Goal: Task Accomplishment & Management: Complete application form

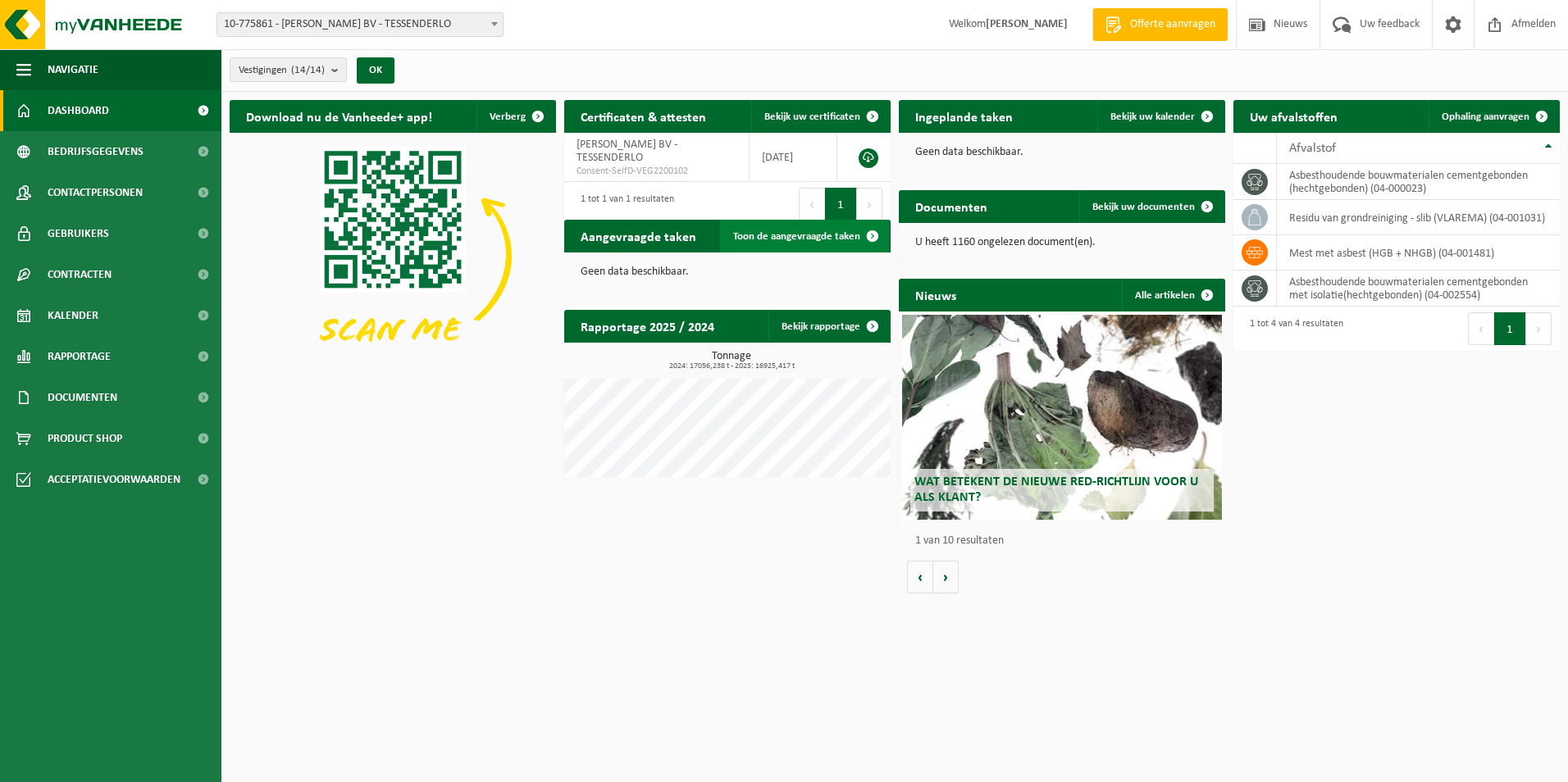
click at [804, 234] on span "Toon de aangevraagde taken" at bounding box center [797, 237] width 127 height 11
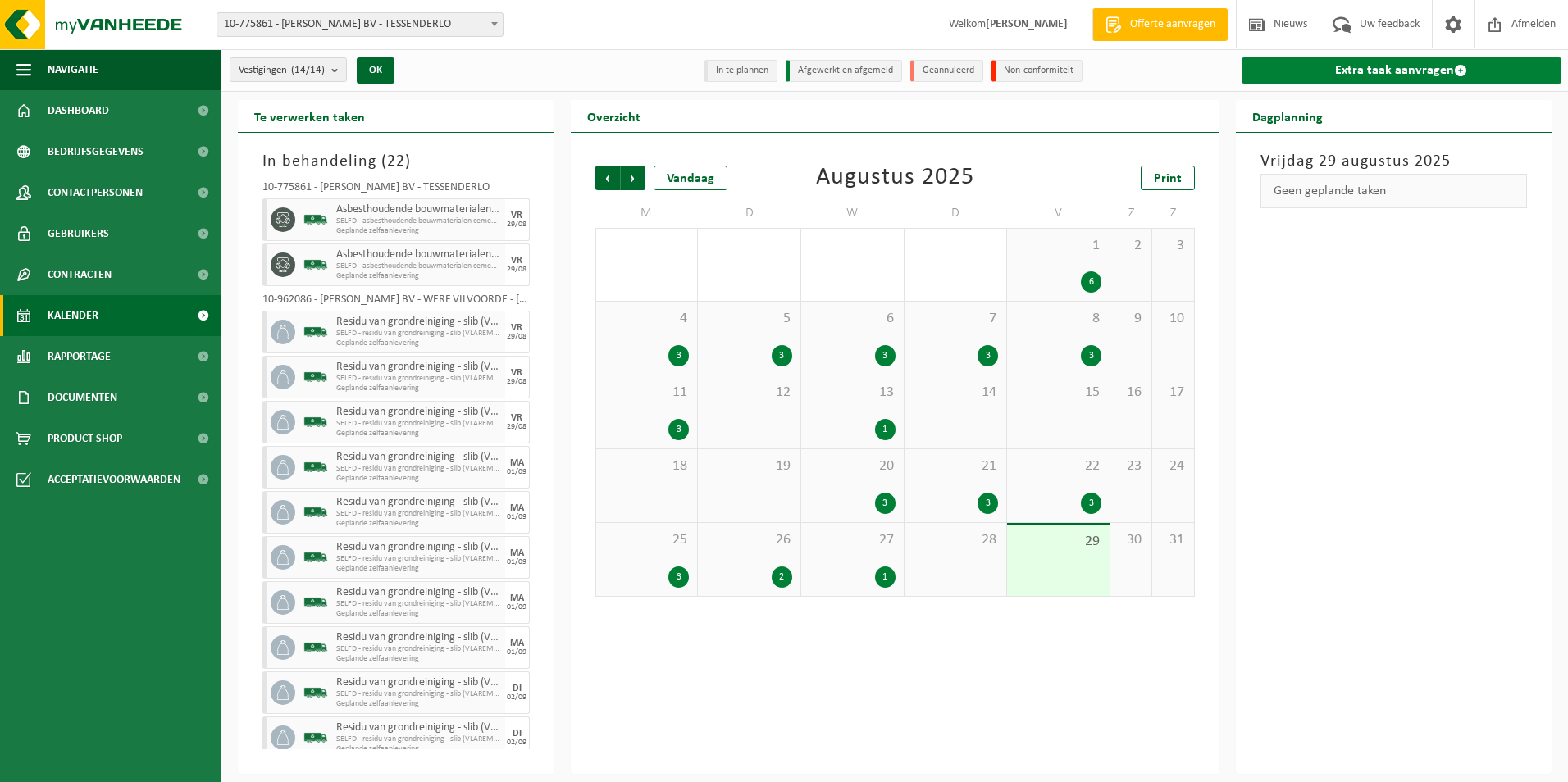
click at [1398, 62] on link "Extra taak aanvragen" at bounding box center [1402, 70] width 321 height 27
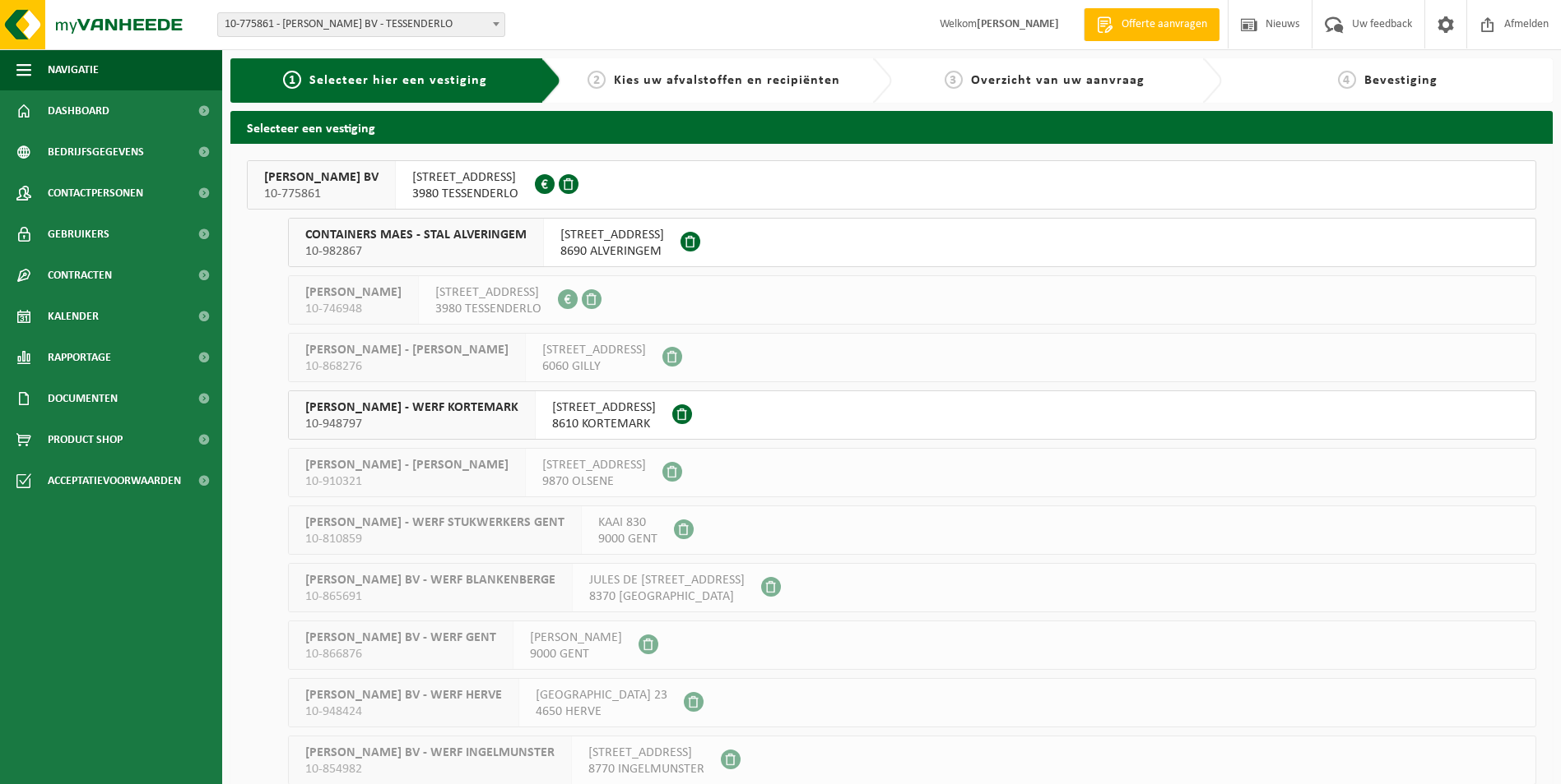
click at [412, 184] on span "SNELWEGSTRAAT 7" at bounding box center [465, 178] width 106 height 17
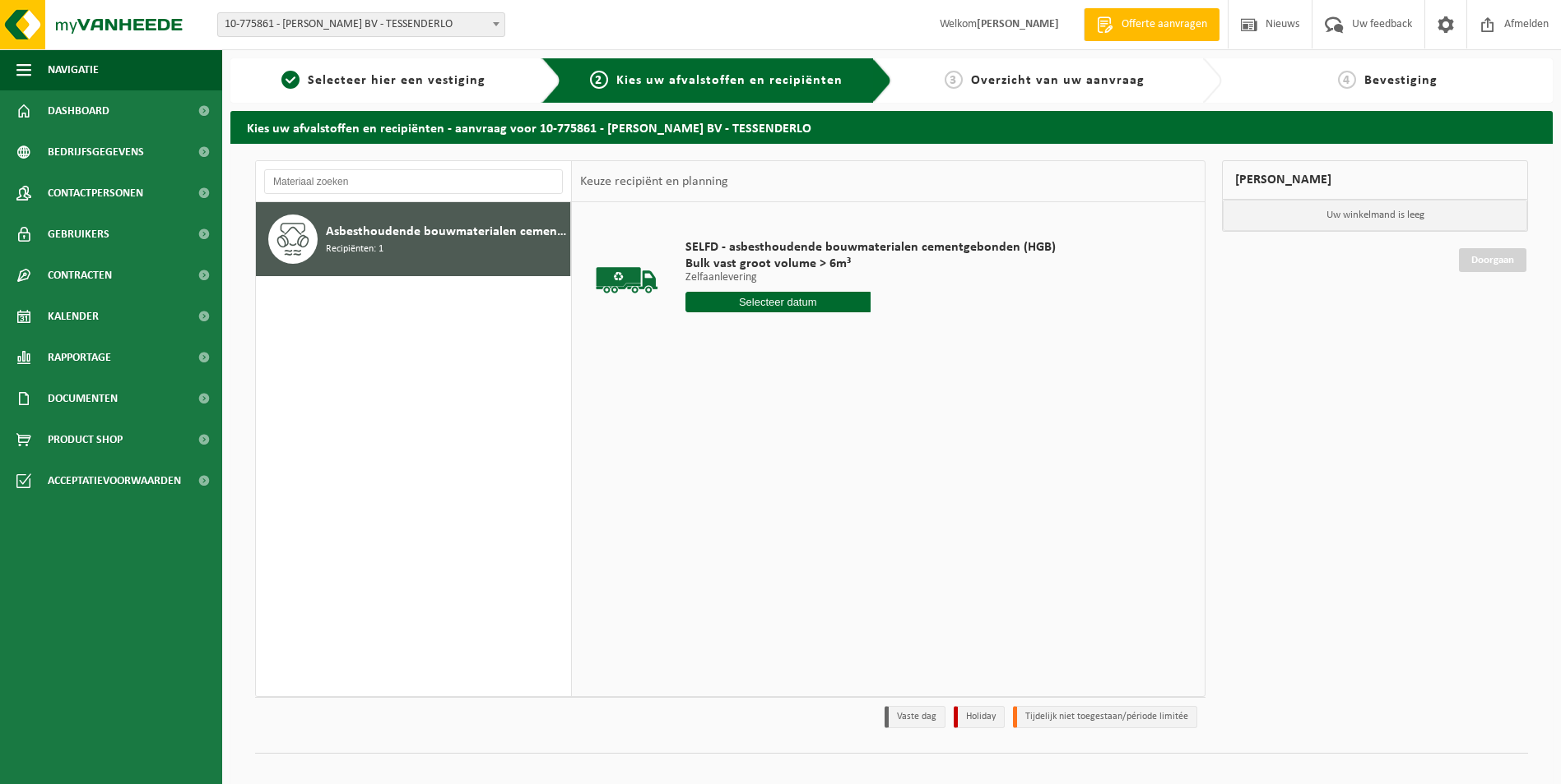
click at [788, 297] on input "text" at bounding box center [778, 302] width 185 height 21
click at [880, 337] on icon at bounding box center [872, 339] width 27 height 27
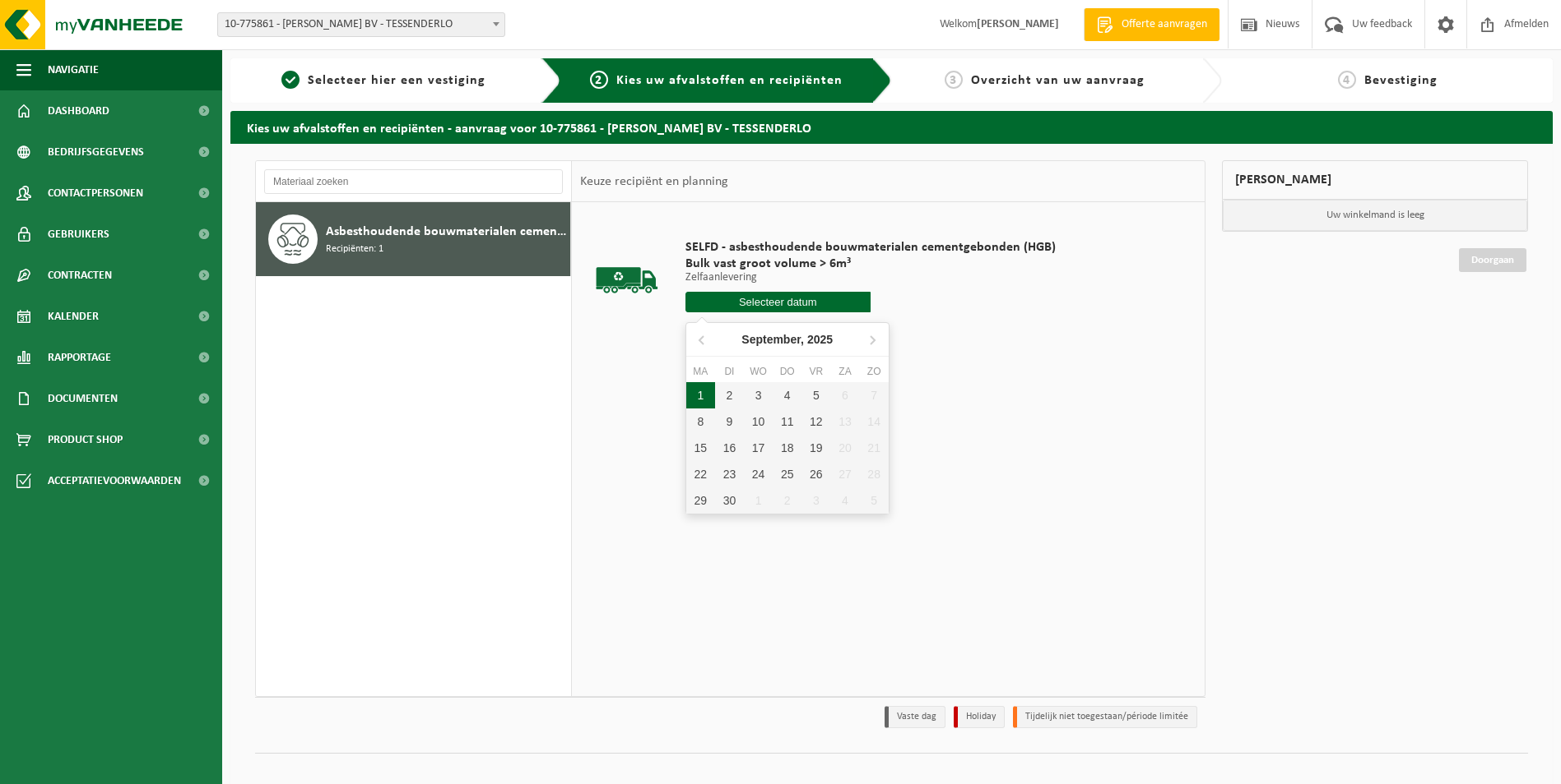
click at [705, 398] on div "1" at bounding box center [700, 395] width 29 height 27
type input "Van 2025-09-01"
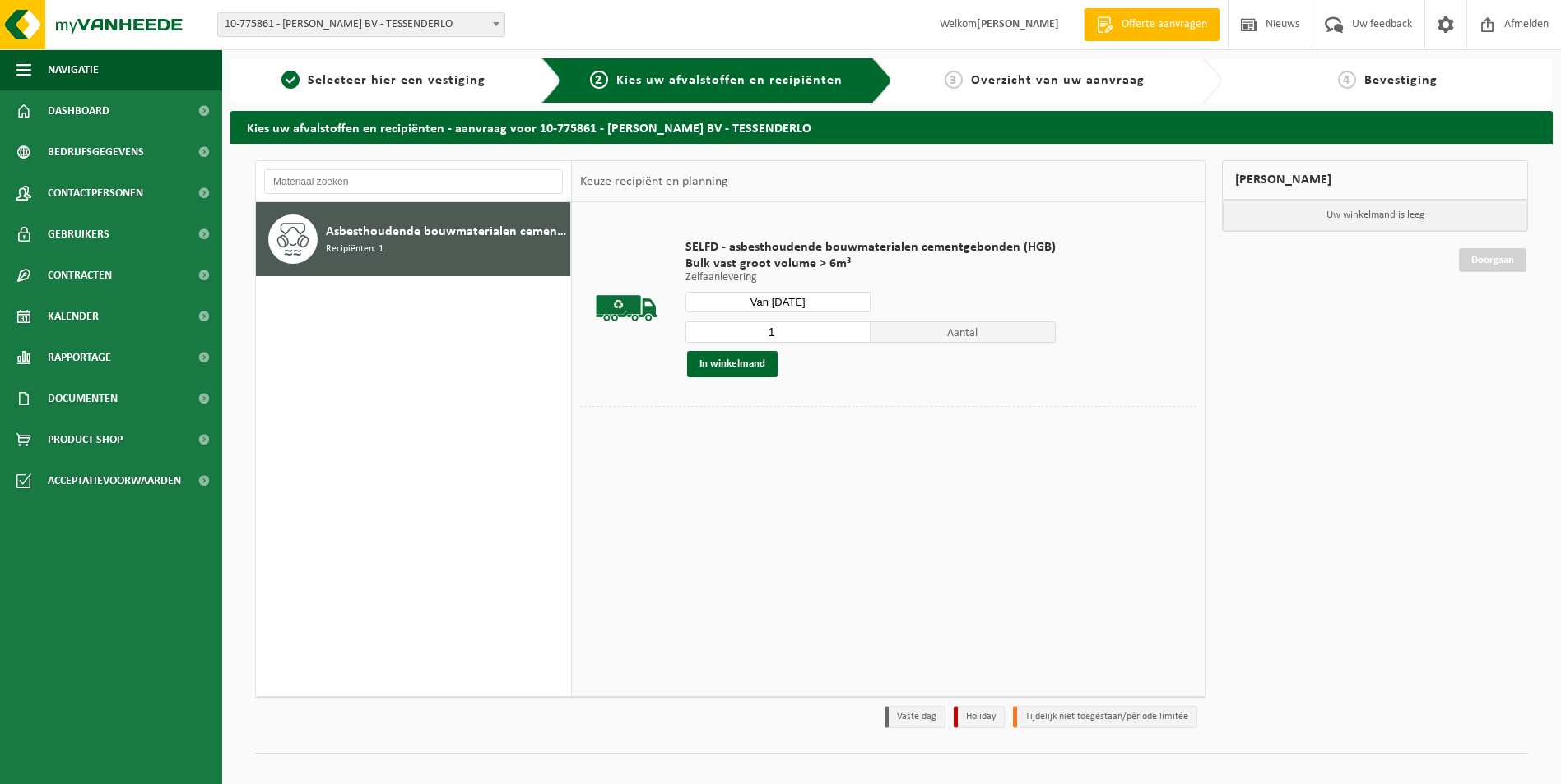
click at [957, 333] on span "Aantal" at bounding box center [963, 332] width 185 height 22
click at [781, 332] on input "1" at bounding box center [778, 332] width 185 height 22
type input "2"
click at [855, 328] on input "2" at bounding box center [778, 332] width 185 height 22
click at [713, 363] on button "In winkelmand" at bounding box center [732, 364] width 90 height 27
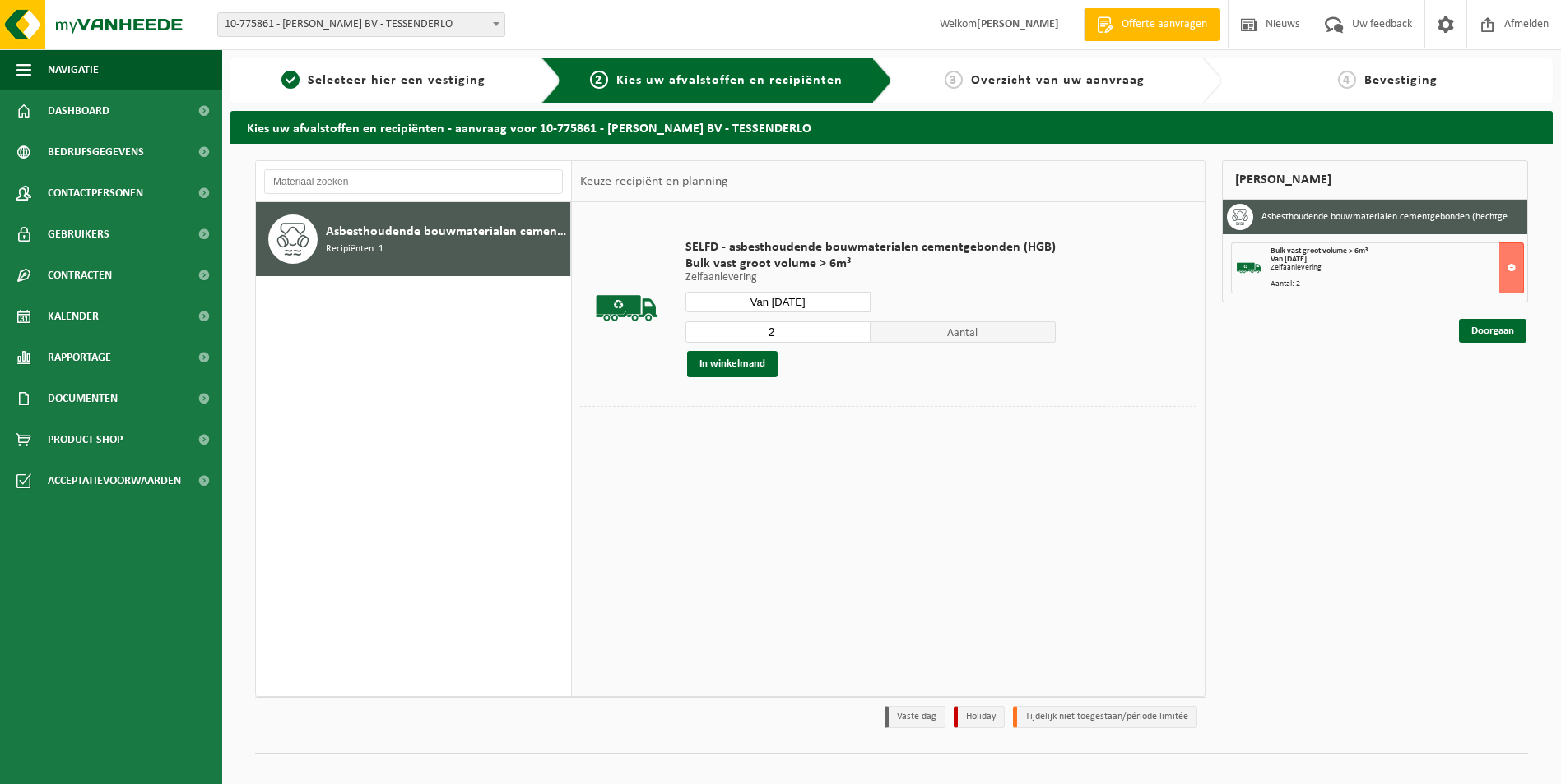
click at [813, 303] on input "Van 2025-09-01" at bounding box center [778, 302] width 185 height 21
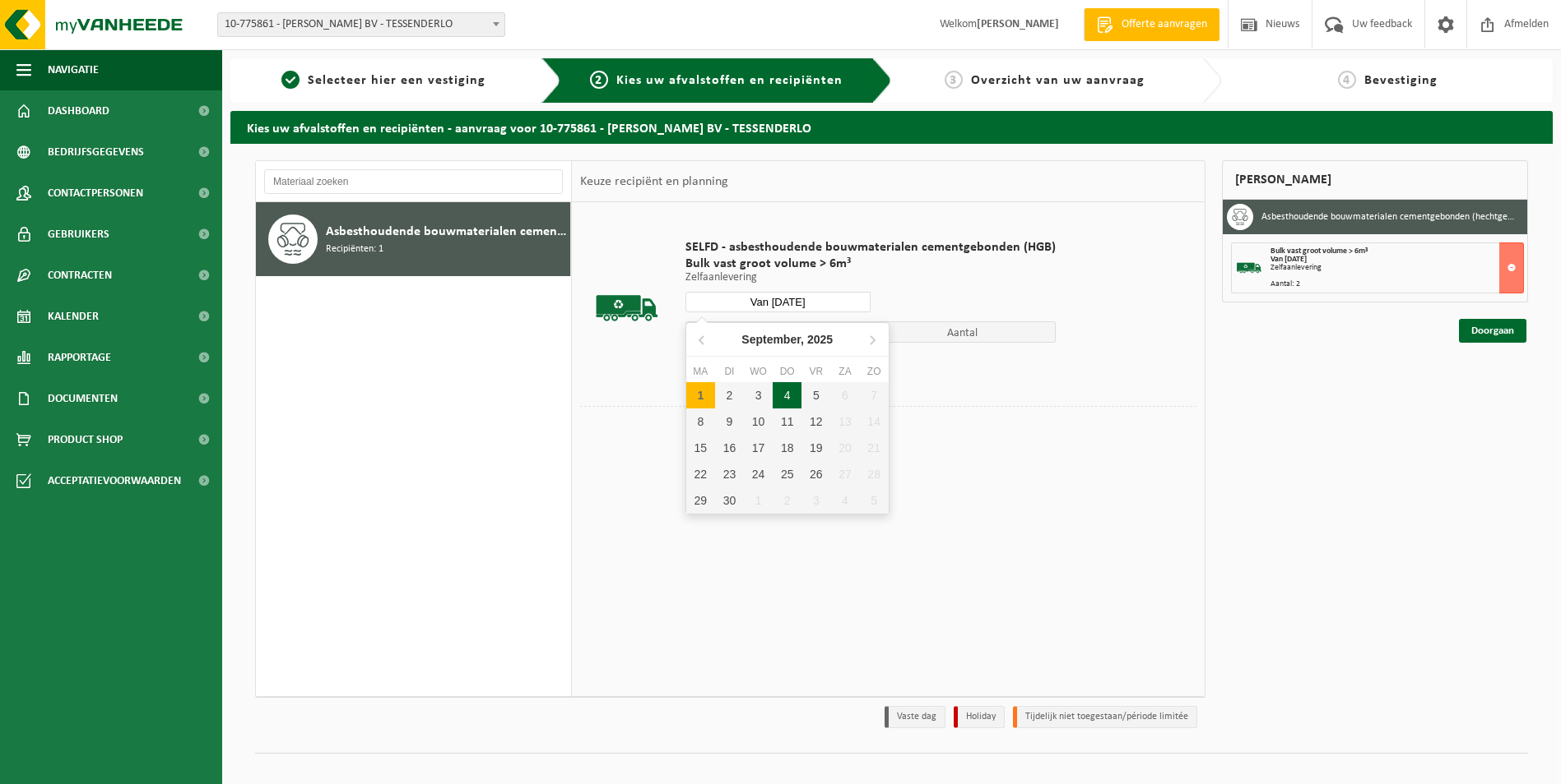
drag, startPoint x: 784, startPoint y: 396, endPoint x: 814, endPoint y: 361, distance: 46.1
click at [796, 376] on div "ma di wo do vr za zo 1 2 3 4 5 6 7 8 9 10 11 12 13 14 15 16 17 18 19 20 21 22 2…" at bounding box center [787, 439] width 203 height 151
click at [789, 387] on div "4" at bounding box center [786, 395] width 29 height 27
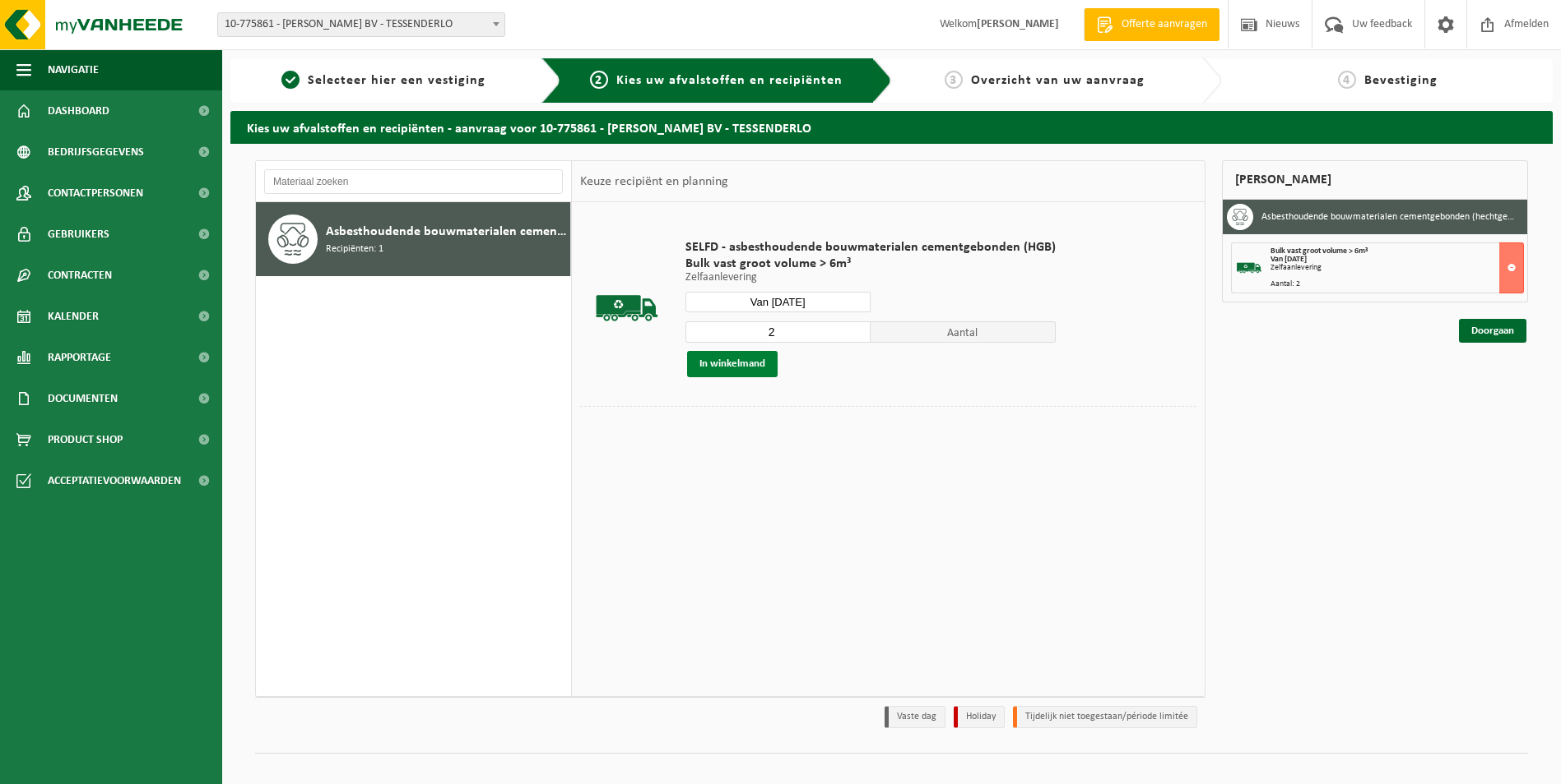
click at [732, 362] on button "In winkelmand" at bounding box center [732, 364] width 90 height 27
click at [791, 300] on input "Van 2025-09-04" at bounding box center [778, 302] width 185 height 21
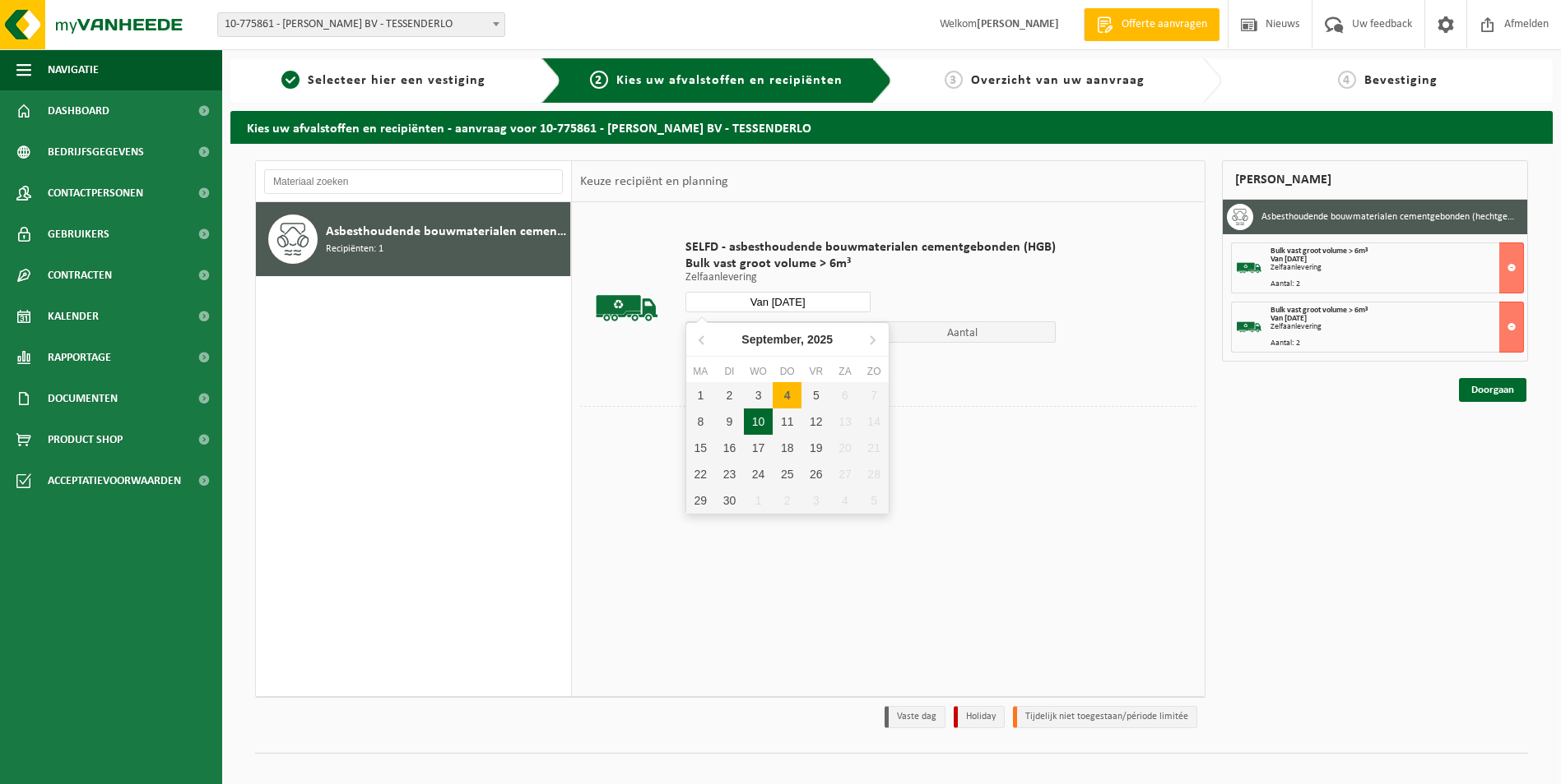
click at [754, 424] on div "10" at bounding box center [758, 422] width 29 height 27
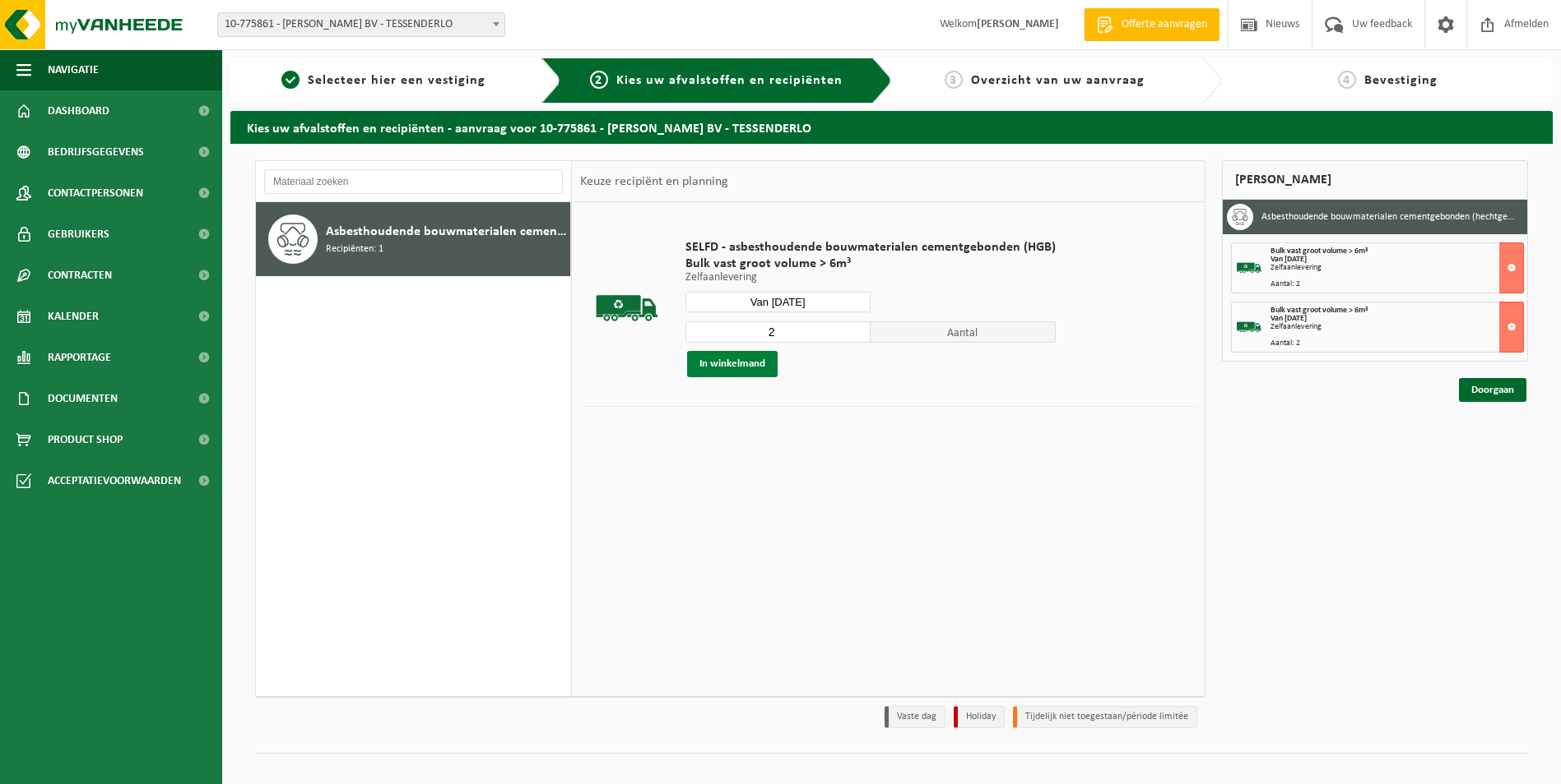
click at [736, 364] on button "In winkelmand" at bounding box center [732, 364] width 90 height 27
click at [795, 299] on input "Van 2025-09-10" at bounding box center [778, 302] width 185 height 21
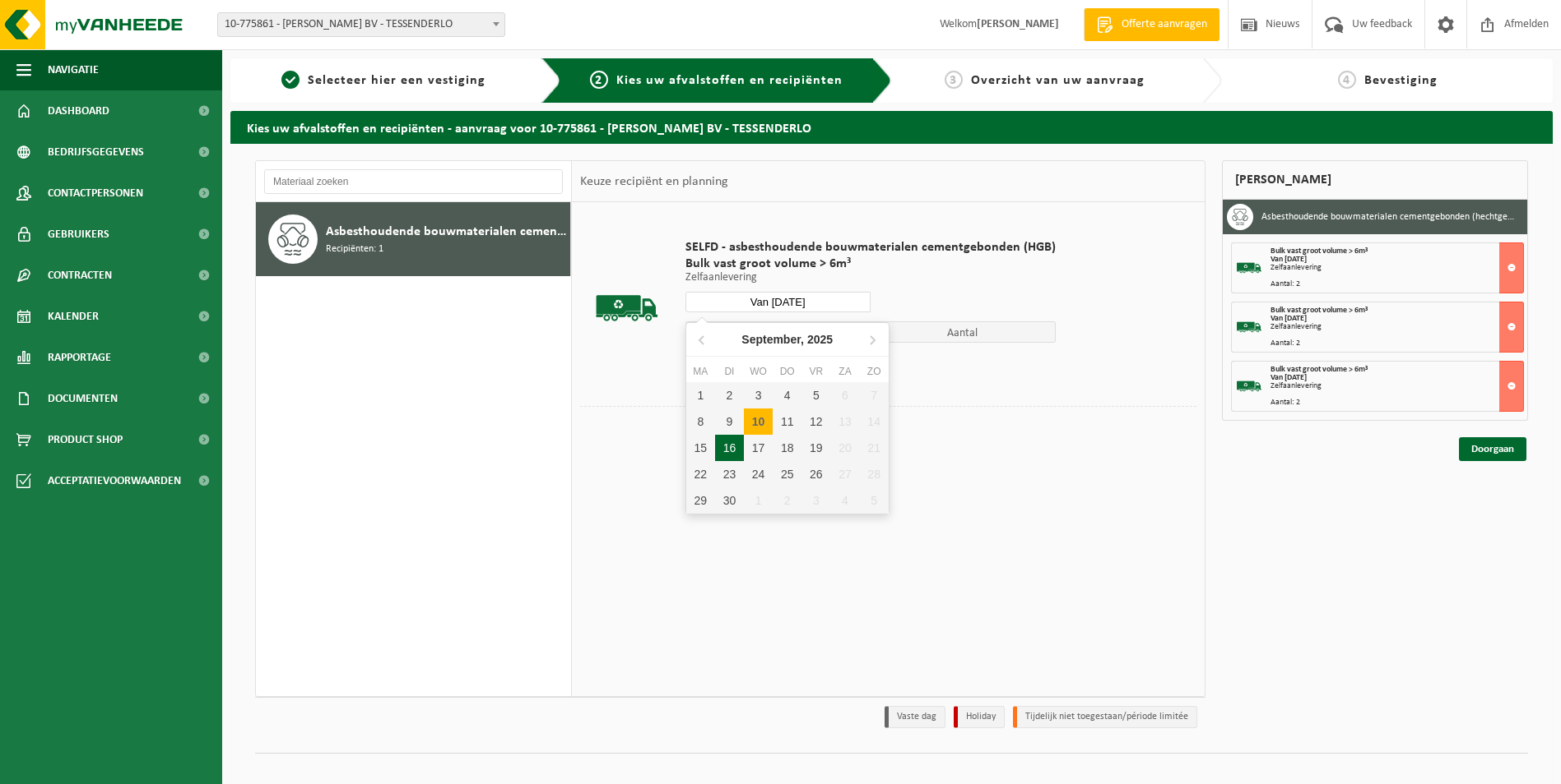
click at [727, 451] on div "16" at bounding box center [729, 448] width 29 height 27
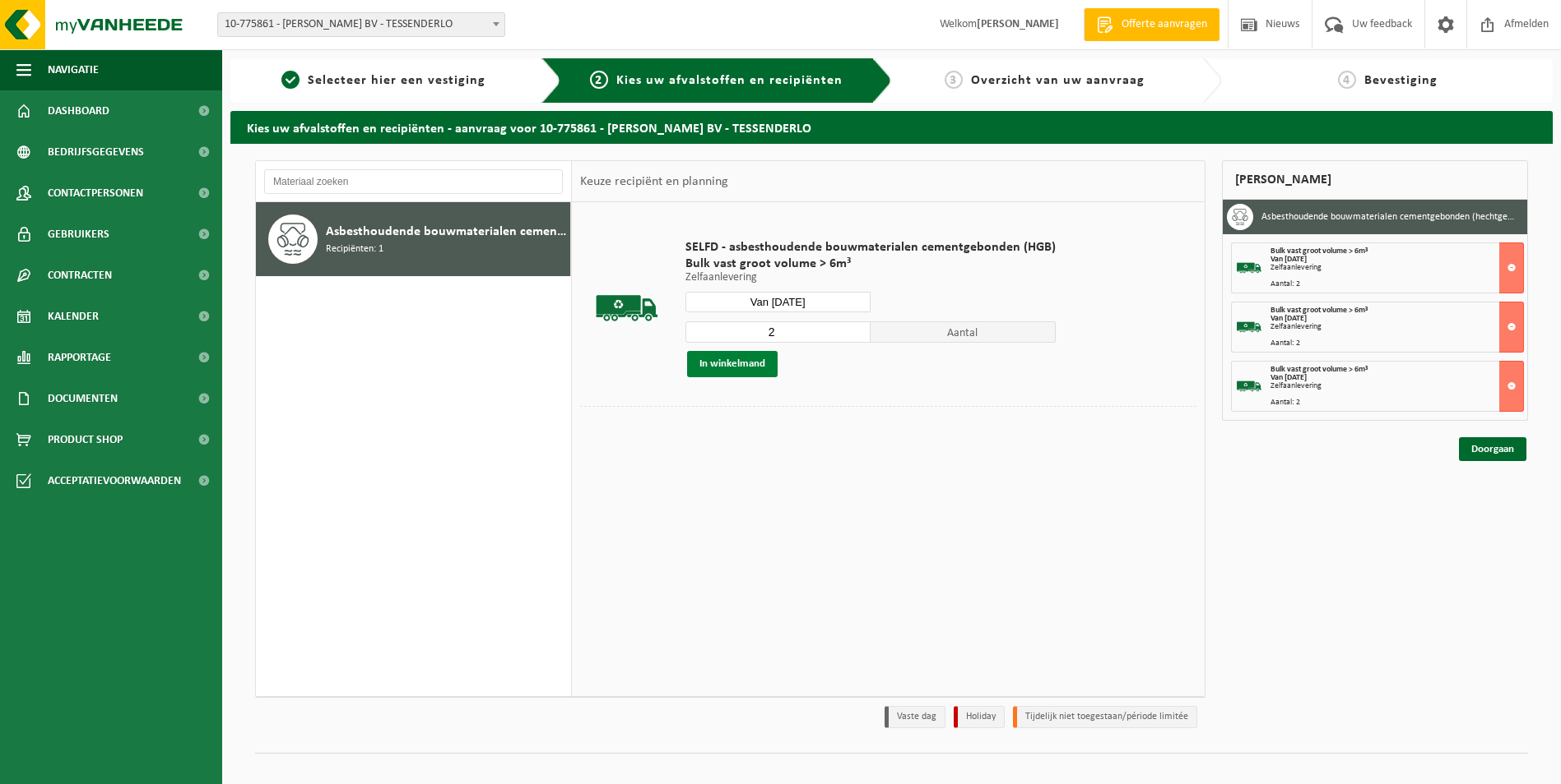
click at [739, 365] on button "In winkelmand" at bounding box center [732, 364] width 90 height 27
click at [795, 304] on input "Van 2025-09-16" at bounding box center [778, 302] width 185 height 21
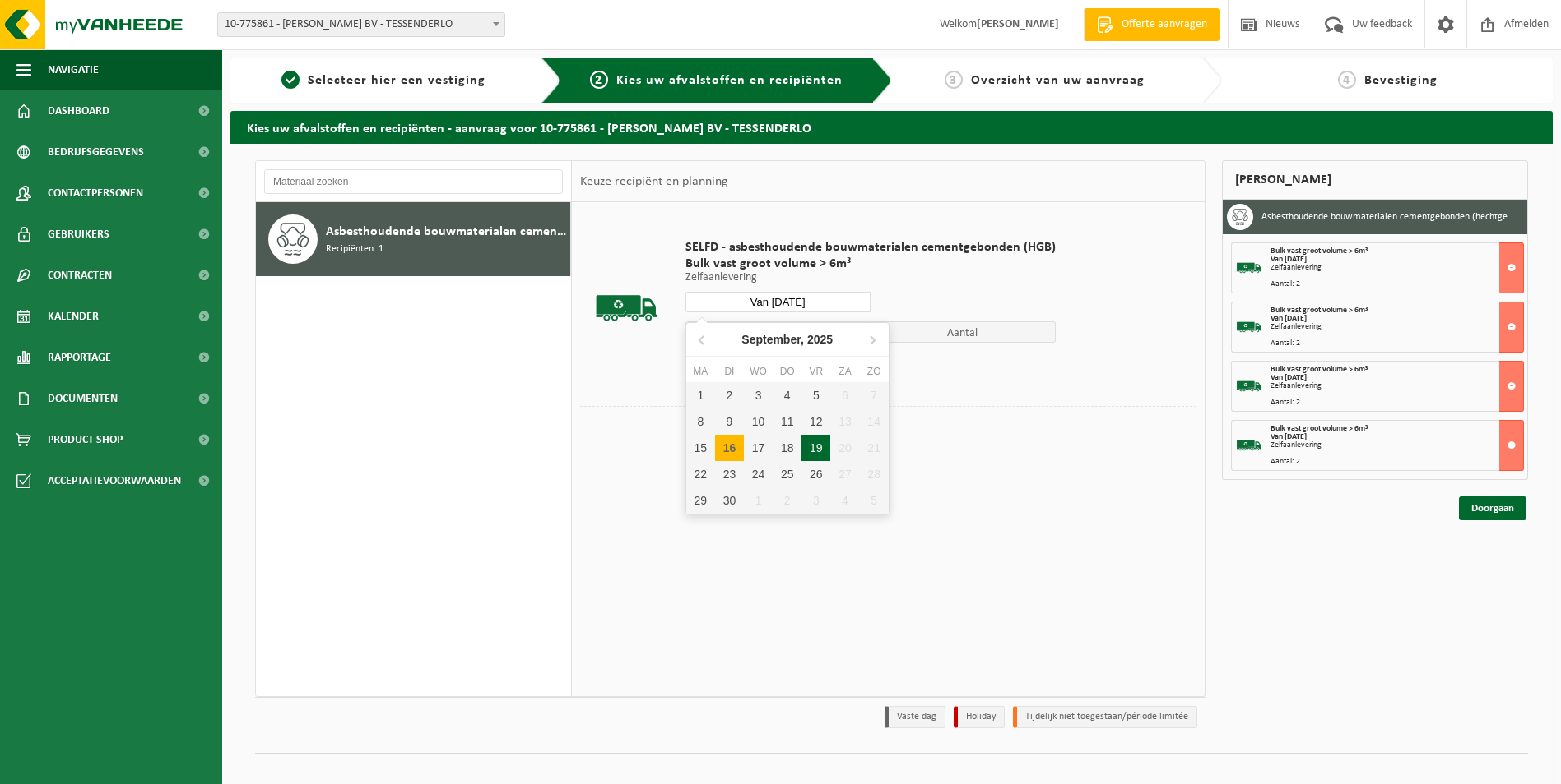
click at [814, 442] on div "19" at bounding box center [815, 448] width 29 height 27
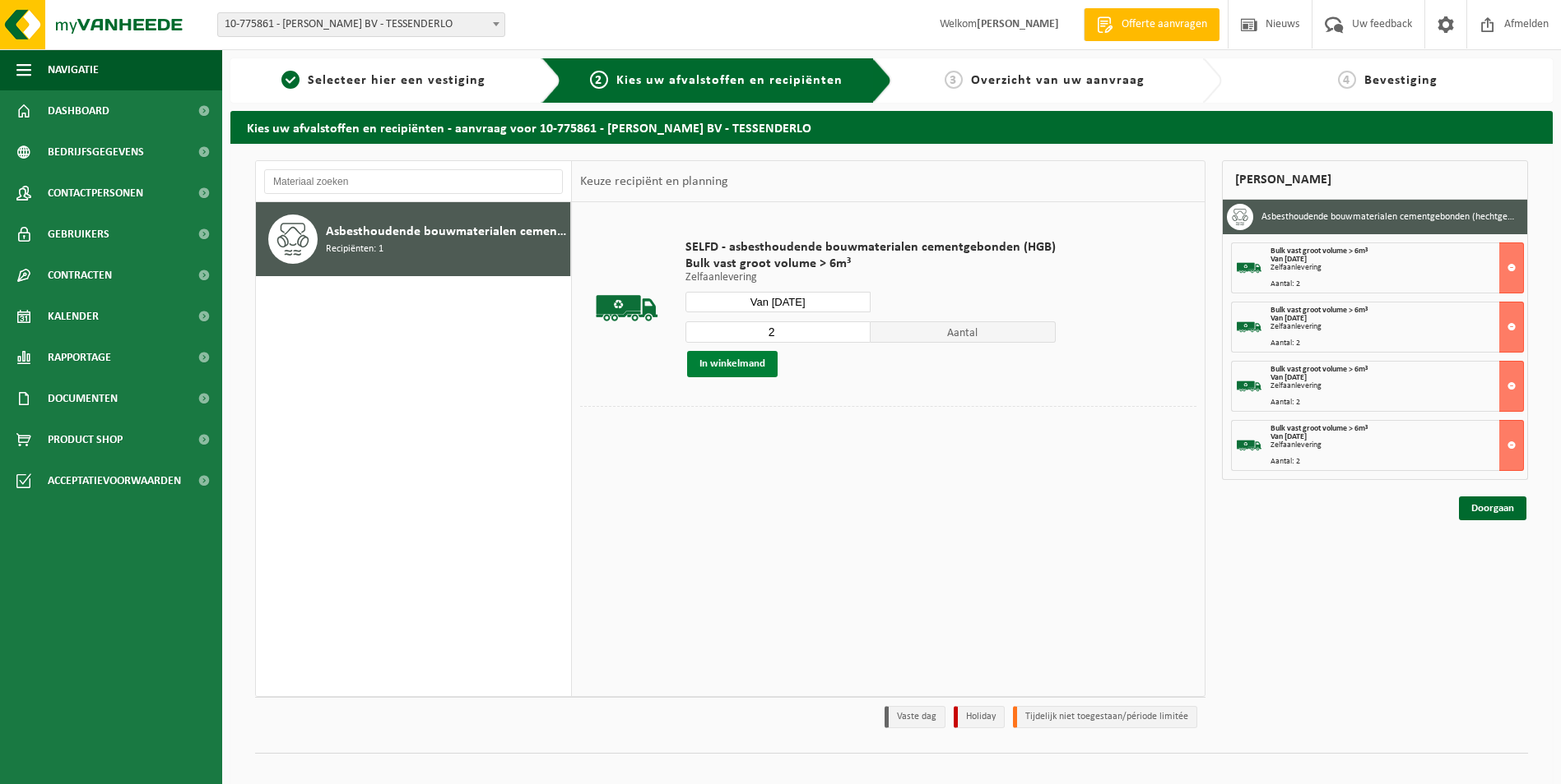
click at [747, 364] on button "In winkelmand" at bounding box center [732, 364] width 90 height 27
click at [786, 300] on input "Van 2025-09-19" at bounding box center [778, 302] width 185 height 21
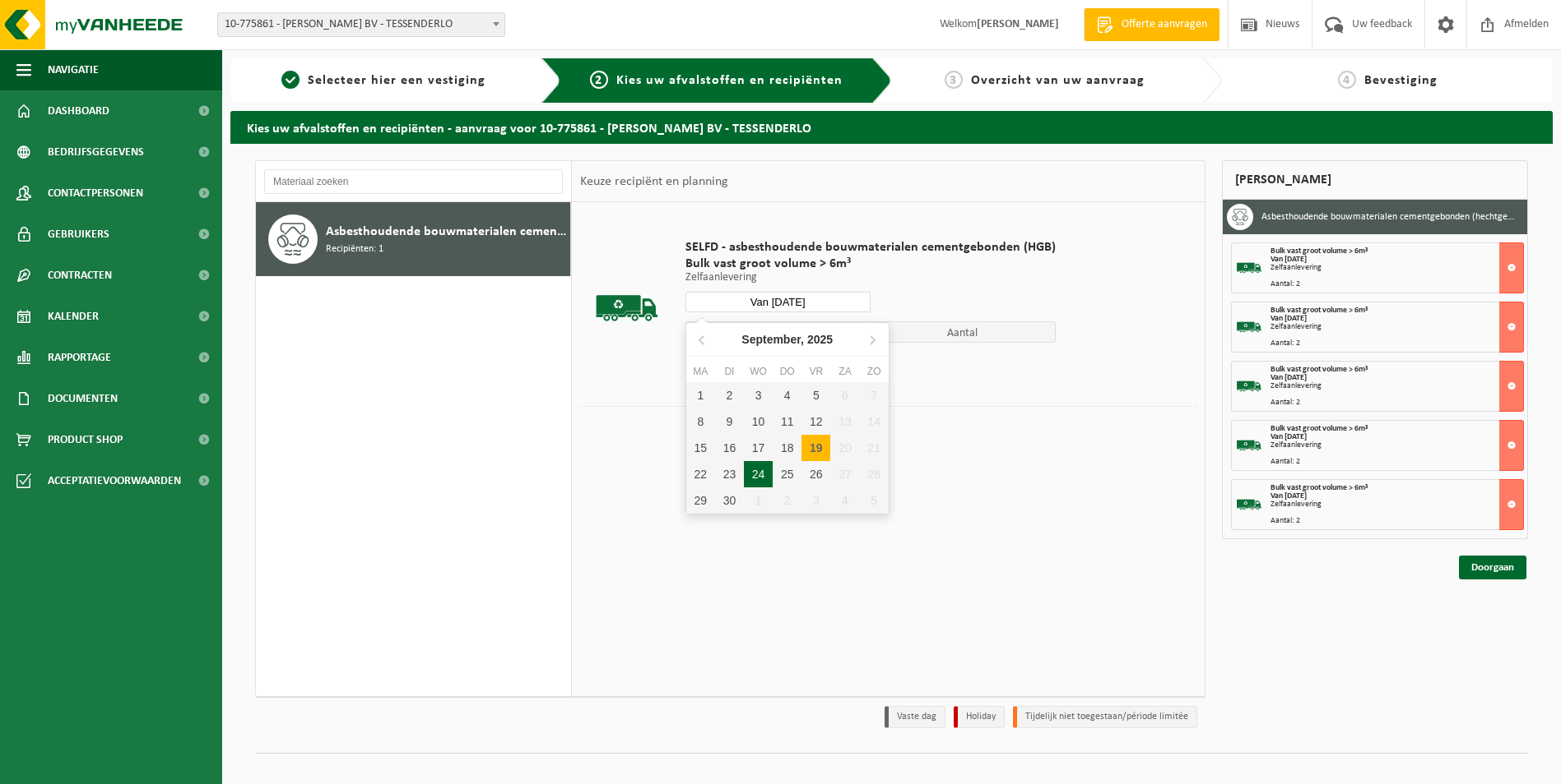
click at [764, 472] on div "24" at bounding box center [758, 474] width 29 height 27
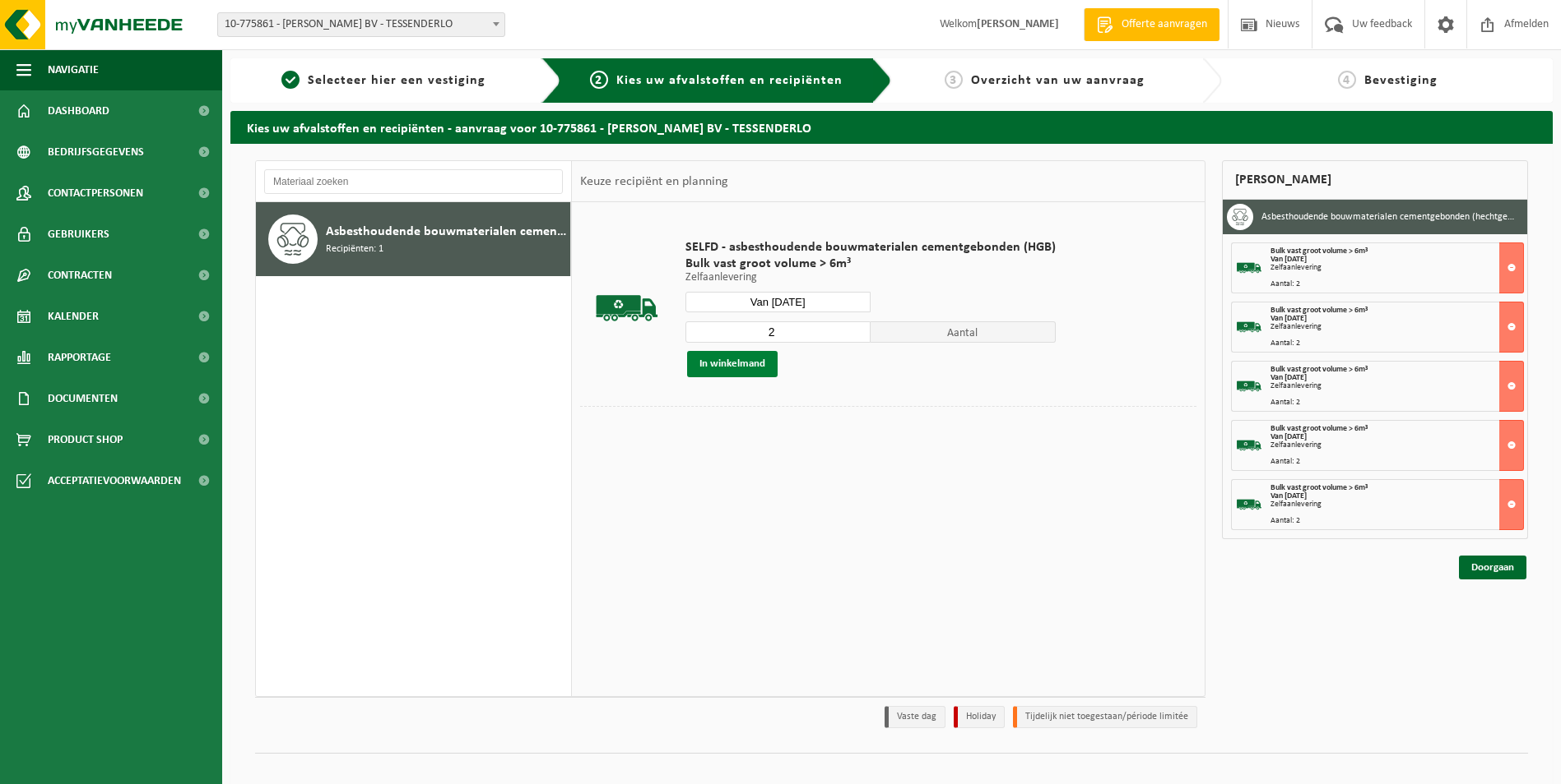
click at [747, 363] on button "In winkelmand" at bounding box center [732, 364] width 90 height 27
drag, startPoint x: 789, startPoint y: 302, endPoint x: 780, endPoint y: 299, distance: 9.5
click at [784, 299] on input "Van 2025-09-24" at bounding box center [778, 302] width 185 height 21
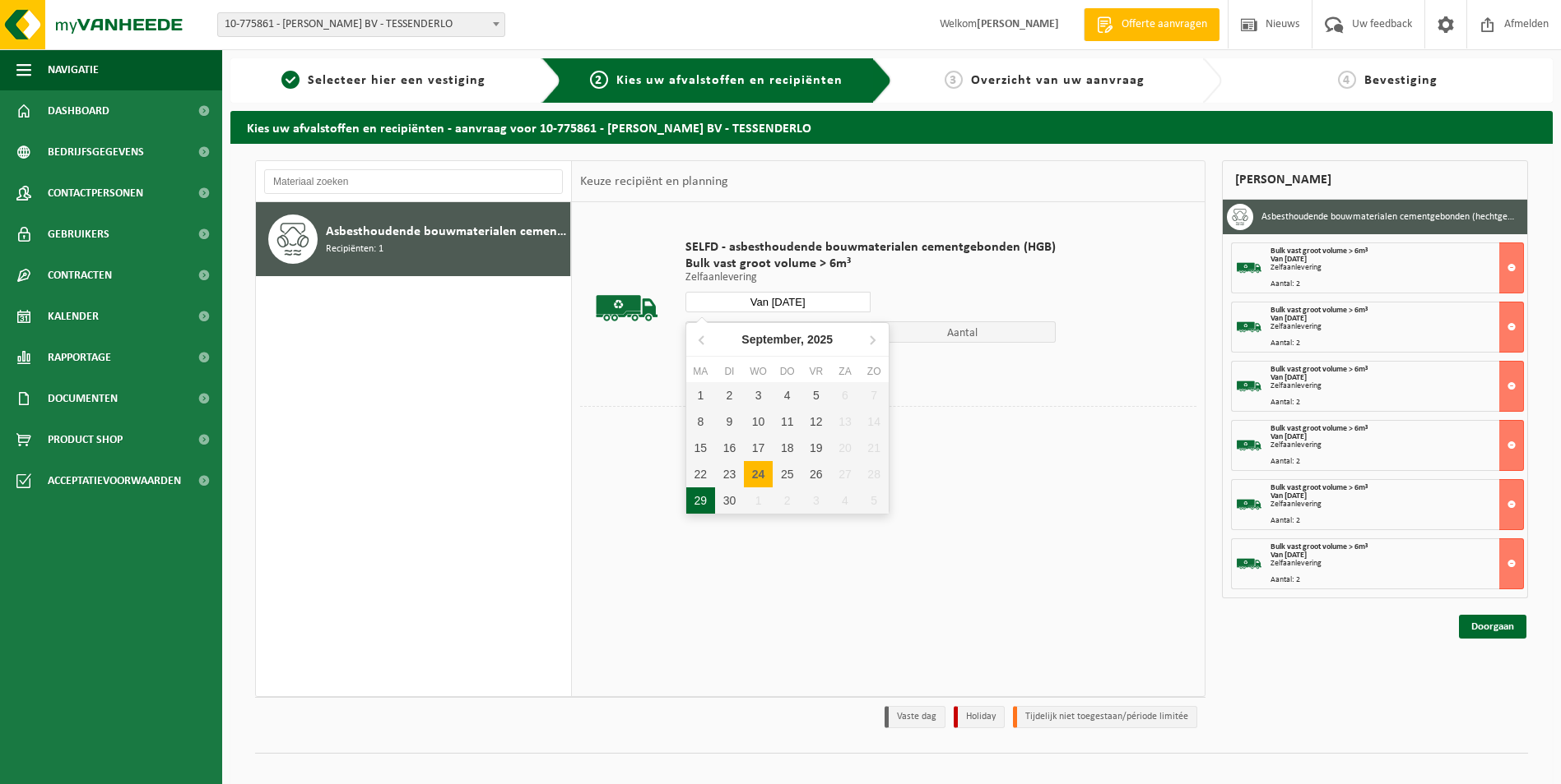
click at [698, 497] on div "29" at bounding box center [700, 500] width 29 height 27
type input "Van 2025-09-29"
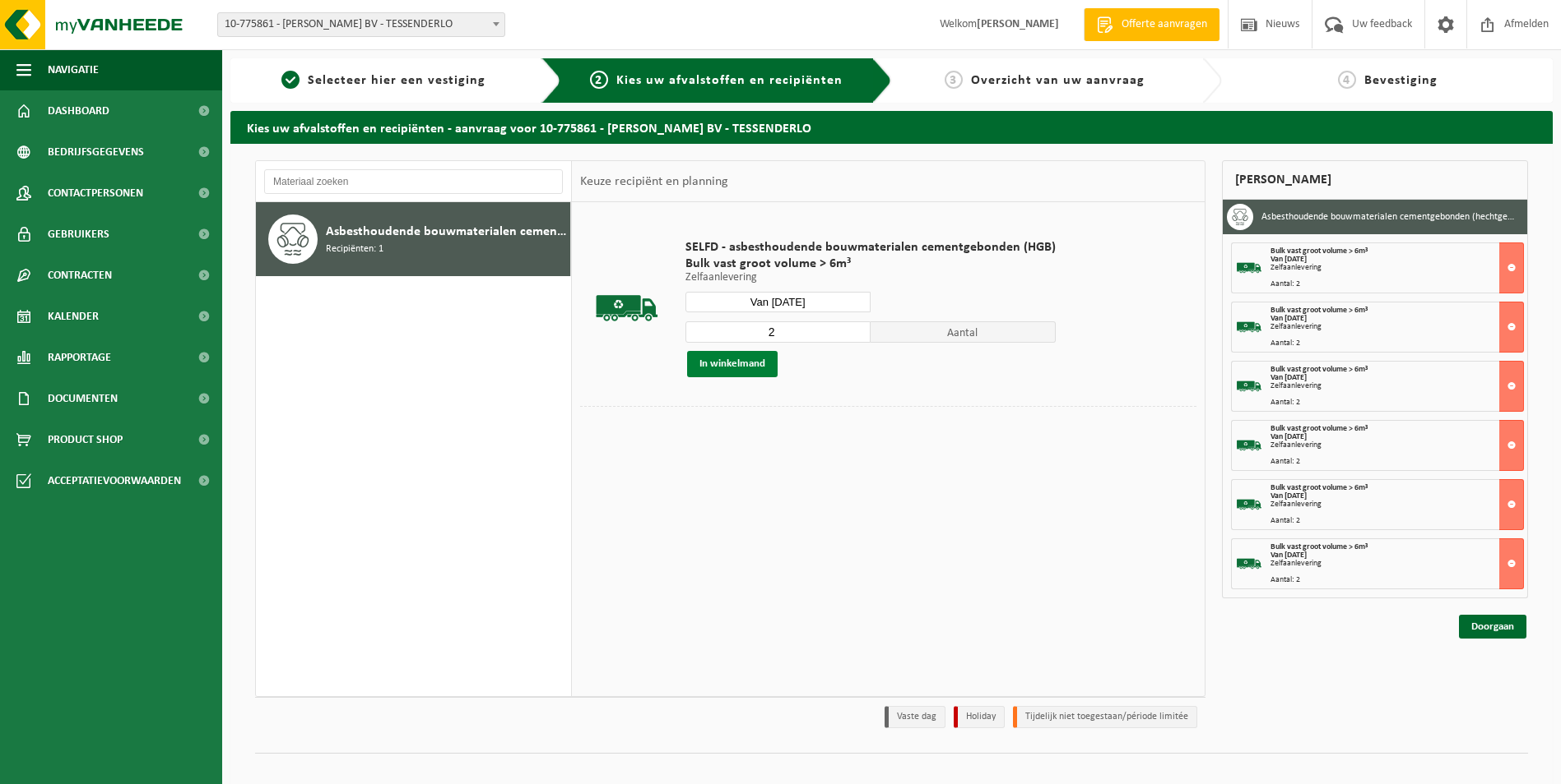
drag, startPoint x: 698, startPoint y: 497, endPoint x: 697, endPoint y: 368, distance: 129.0
click at [697, 368] on button "In winkelmand" at bounding box center [732, 364] width 90 height 27
click at [1495, 693] on link "Doorgaan" at bounding box center [1492, 686] width 68 height 24
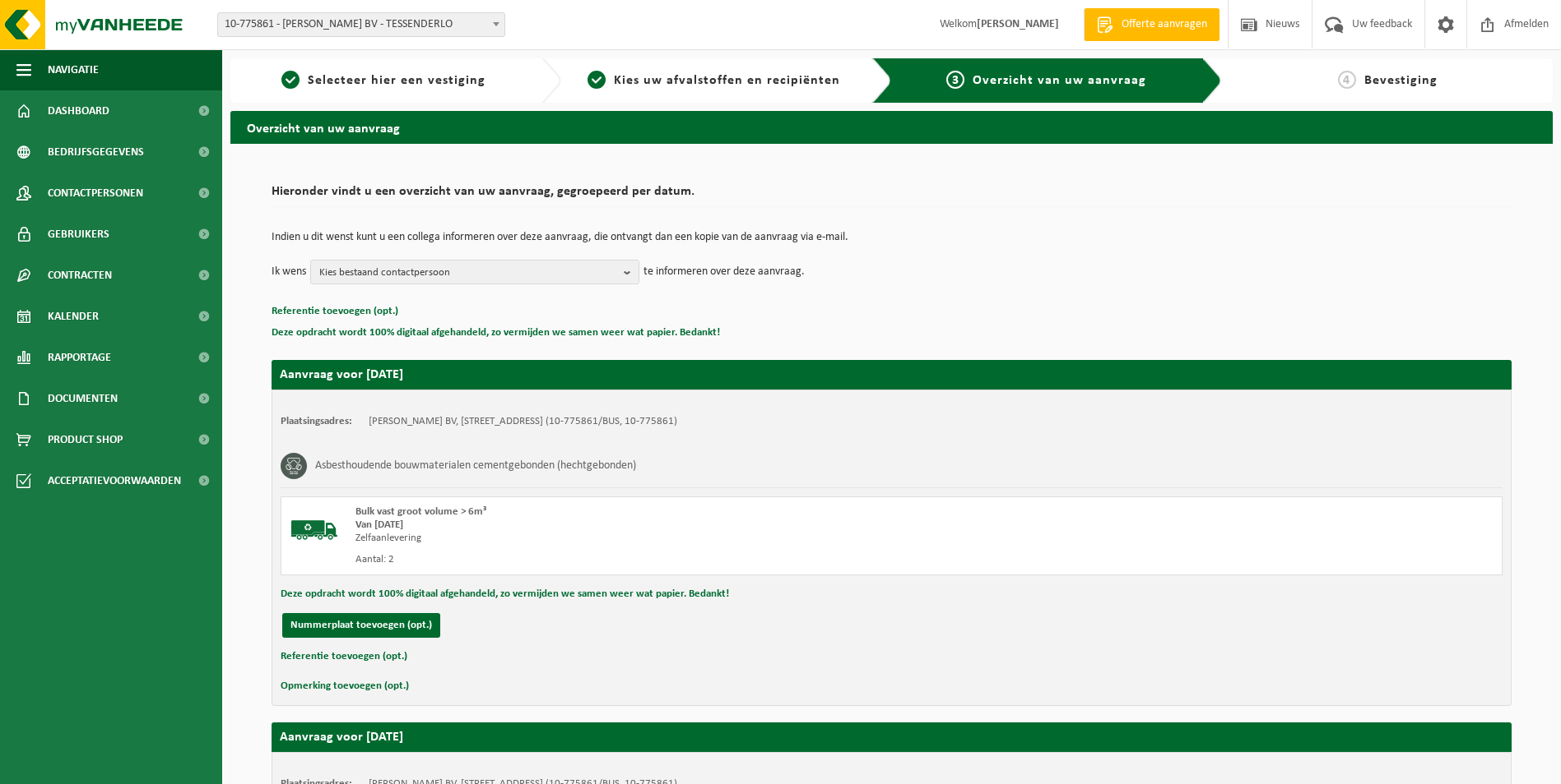
click at [1421, 82] on span "Bevestiging" at bounding box center [1401, 80] width 73 height 13
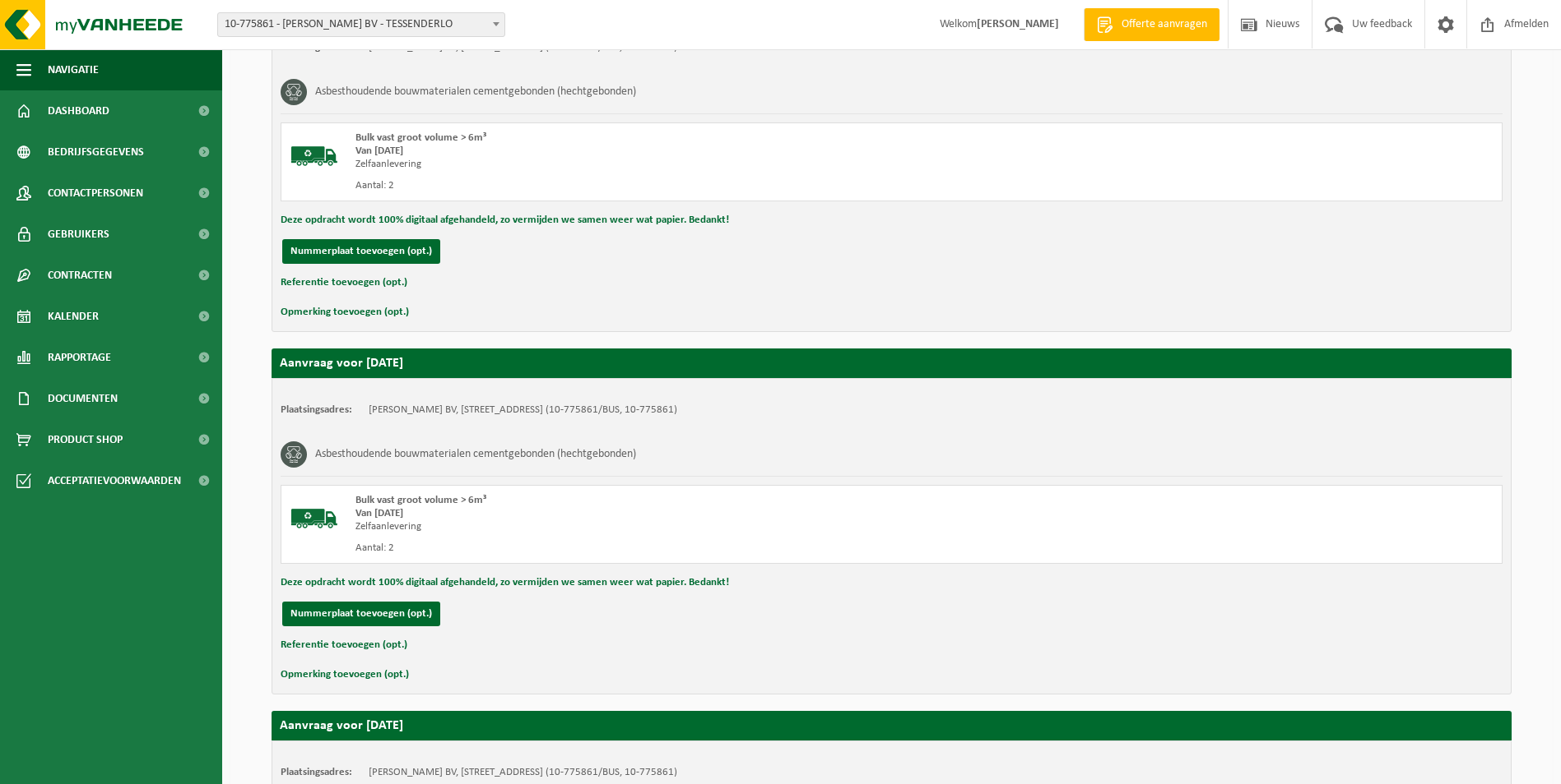
scroll to position [2180, 0]
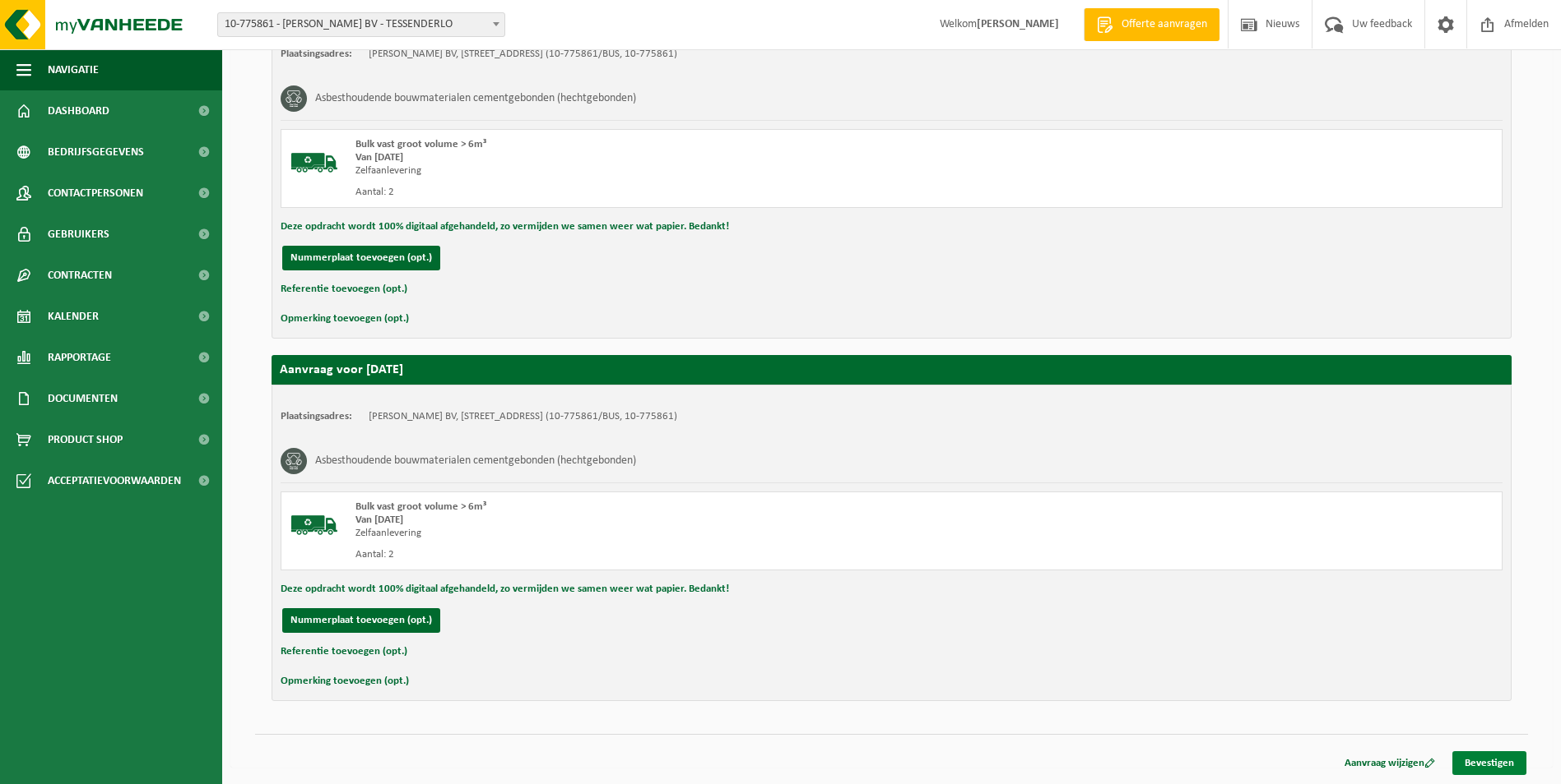
click at [1493, 764] on link "Bevestigen" at bounding box center [1489, 763] width 74 height 24
